Goal: Task Accomplishment & Management: Use online tool/utility

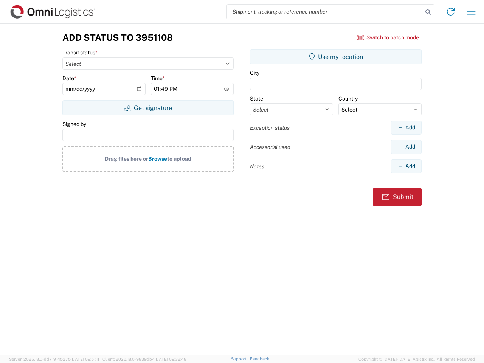
click at [325, 12] on input "search" at bounding box center [325, 12] width 196 height 14
click at [428, 12] on icon at bounding box center [428, 12] width 11 height 11
click at [451, 12] on icon at bounding box center [451, 12] width 12 height 12
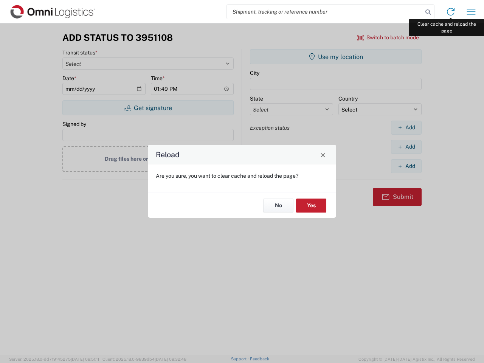
click at [471, 12] on div "Reload Are you sure, you want to clear cache and reload the page? No Yes" at bounding box center [242, 181] width 484 height 363
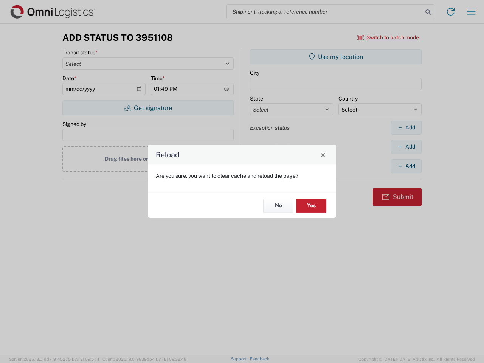
click at [388, 37] on div "Reload Are you sure, you want to clear cache and reload the page? No Yes" at bounding box center [242, 181] width 484 height 363
click at [148, 108] on div "Reload Are you sure, you want to clear cache and reload the page? No Yes" at bounding box center [242, 181] width 484 height 363
click at [336, 57] on div "Reload Are you sure, you want to clear cache and reload the page? No Yes" at bounding box center [242, 181] width 484 height 363
click at [406, 127] on div "Reload Are you sure, you want to clear cache and reload the page? No Yes" at bounding box center [242, 181] width 484 height 363
click at [406, 147] on div "Reload Are you sure, you want to clear cache and reload the page? No Yes" at bounding box center [242, 181] width 484 height 363
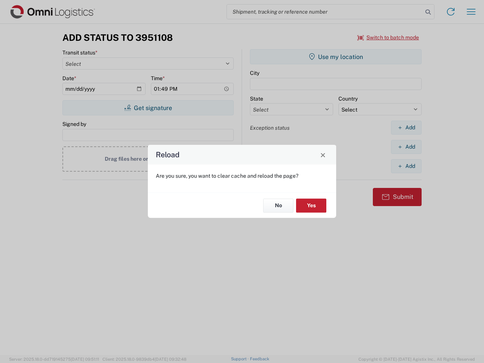
click at [406, 166] on div "Reload Are you sure, you want to clear cache and reload the page? No Yes" at bounding box center [242, 181] width 484 height 363
